Goal: Check status: Check status

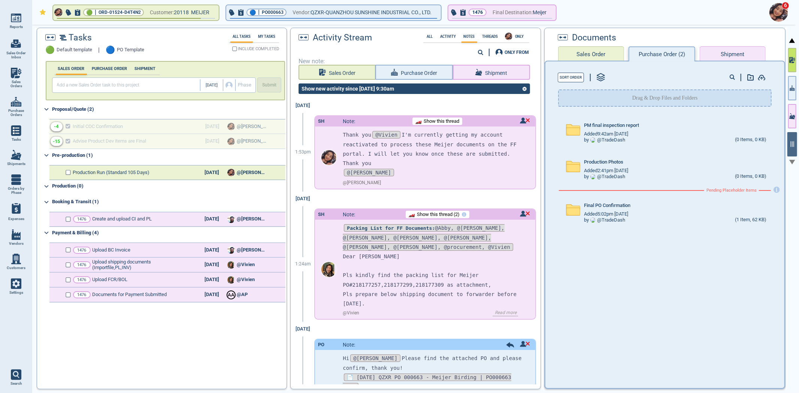
drag, startPoint x: 782, startPoint y: 64, endPoint x: 793, endPoint y: 62, distance: 11.0
click at [793, 62] on div "🟢 | ORD-01524-D4T4N2 Customer: 20118 MEIJER 🔵 | PO000663 Vendor: QZXR-QUANZHOU …" at bounding box center [415, 209] width 767 height 369
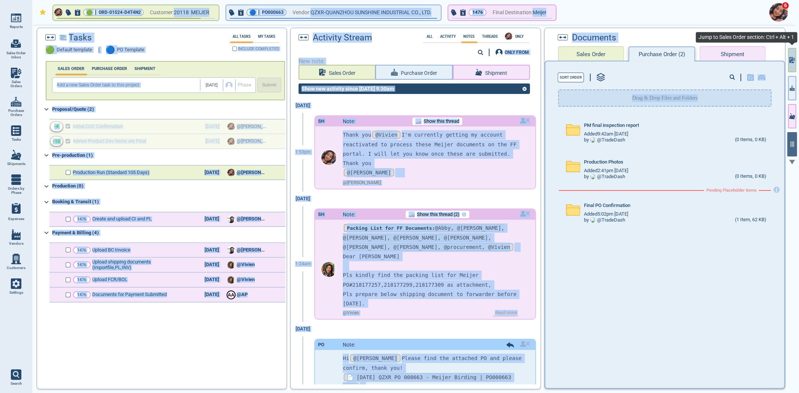
drag, startPoint x: 794, startPoint y: 61, endPoint x: 801, endPoint y: 61, distance: 6.8
click at [799, 61] on html "Reports 0 Sales Order Inbox Sales Orders Purchase Orders Tasks Shipments Orders…" at bounding box center [399, 196] width 799 height 393
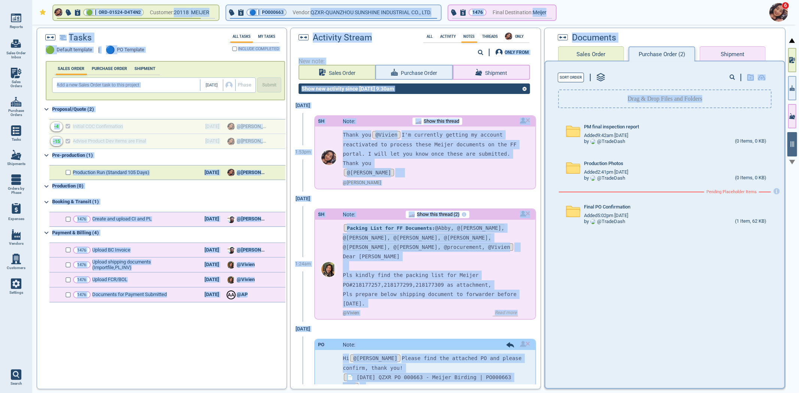
drag, startPoint x: 799, startPoint y: 67, endPoint x: 861, endPoint y: 63, distance: 62.0
click at [799, 63] on html "Reports 0 Sales Order Inbox Sales Orders Purchase Orders Tasks Shipments Orders…" at bounding box center [399, 196] width 799 height 393
click at [799, 65] on html "Reports 0 Sales Order Inbox Sales Orders Purchase Orders Tasks Shipments Orders…" at bounding box center [399, 196] width 799 height 393
click at [791, 66] on button "button" at bounding box center [792, 60] width 8 height 24
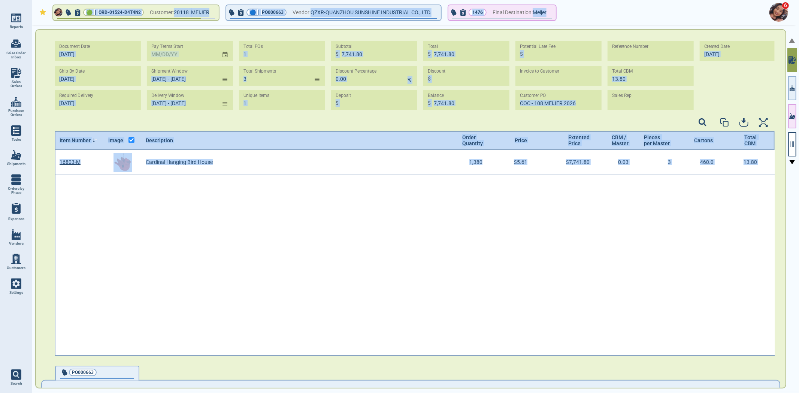
scroll to position [204, 718]
click at [505, 17] on button "1476 Final Destination: Meijer" at bounding box center [502, 12] width 108 height 15
click at [568, 19] on div "6" at bounding box center [413, 12] width 767 height 25
click at [582, 13] on div "6" at bounding box center [413, 12] width 767 height 25
click at [579, 16] on div "6" at bounding box center [413, 12] width 767 height 25
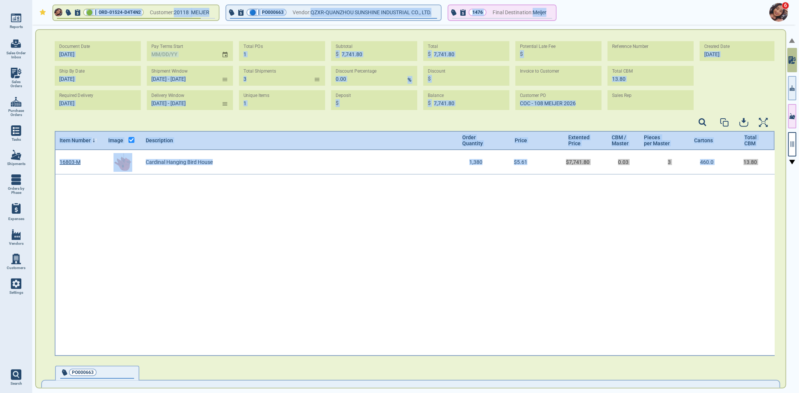
click at [577, 15] on div "6" at bounding box center [413, 12] width 767 height 25
drag, startPoint x: 507, startPoint y: 226, endPoint x: 504, endPoint y: 230, distance: 4.1
drag, startPoint x: 431, startPoint y: 103, endPoint x: 428, endPoint y: 106, distance: 4.0
click at [431, 103] on div "$ 7,741.80" at bounding box center [466, 100] width 86 height 20
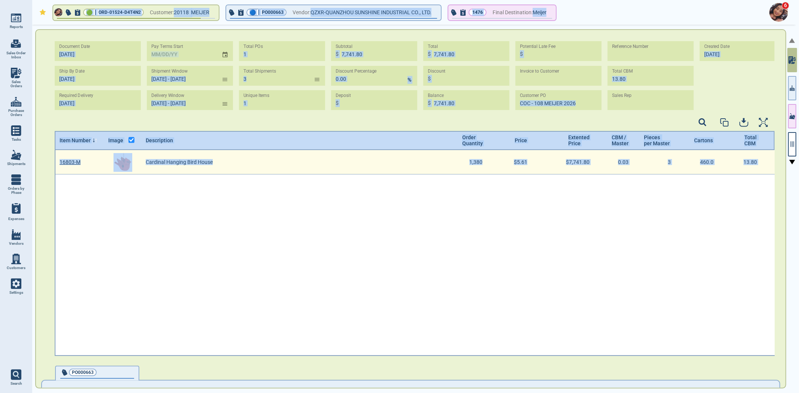
click at [461, 156] on div "1,380" at bounding box center [467, 162] width 52 height 24
click at [554, 150] on div "Item Number Image Description Order Quantity Price Extented Price CBM / Master …" at bounding box center [415, 234] width 720 height 206
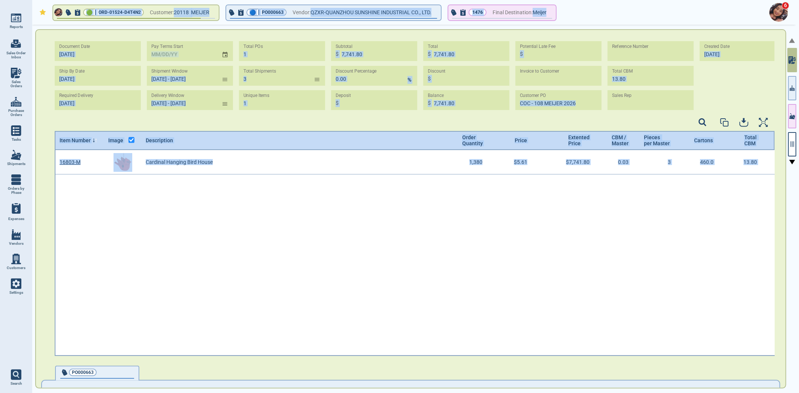
drag, startPoint x: 793, startPoint y: 145, endPoint x: 787, endPoint y: 152, distance: 8.7
click at [792, 147] on icon "button" at bounding box center [792, 144] width 7 height 7
